Goal: Task Accomplishment & Management: Use online tool/utility

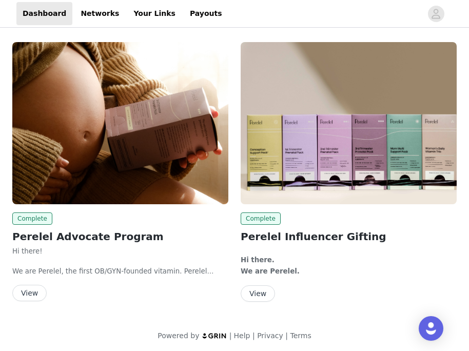
click at [41, 293] on button "View" at bounding box center [29, 293] width 34 height 16
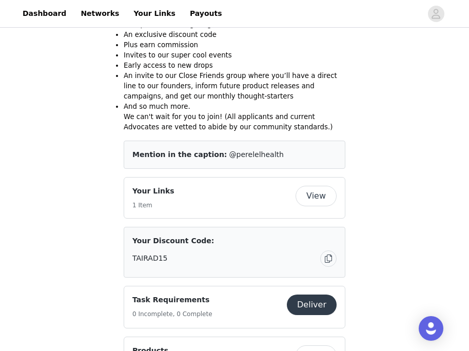
scroll to position [559, 0]
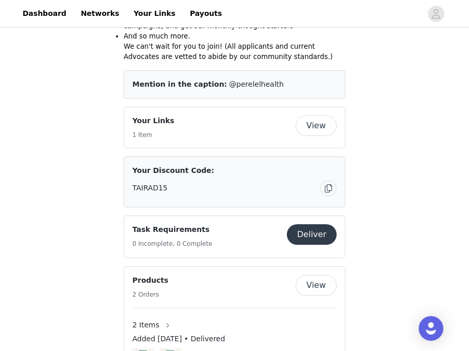
click at [325, 115] on button "View" at bounding box center [316, 125] width 41 height 21
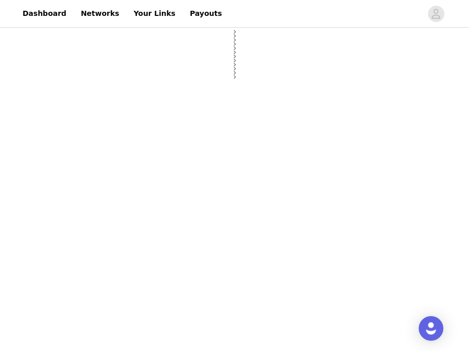
select select "12"
